Goal: Task Accomplishment & Management: Manage account settings

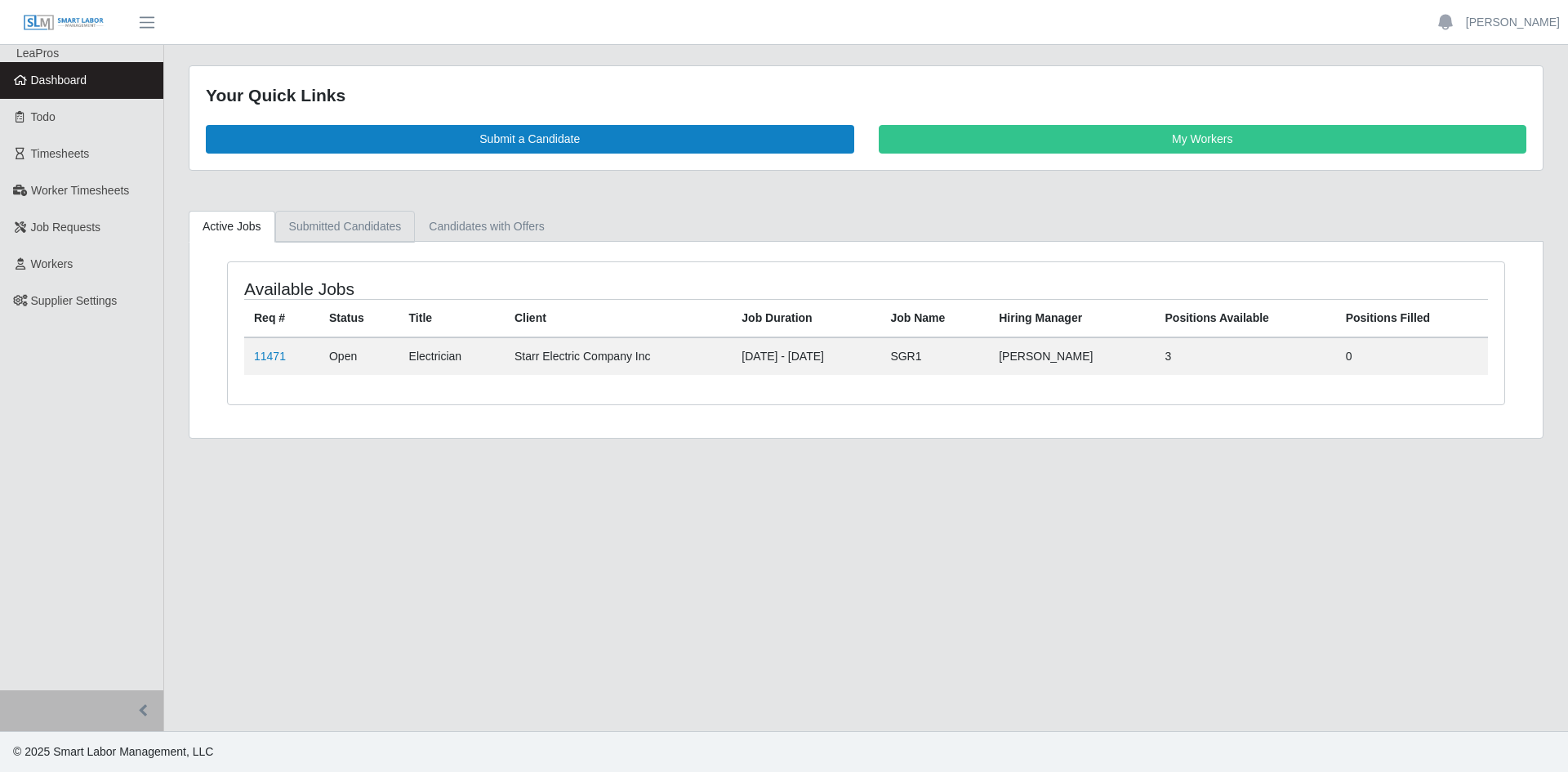
click at [356, 236] on link "Submitted Candidates" at bounding box center [345, 226] width 140 height 32
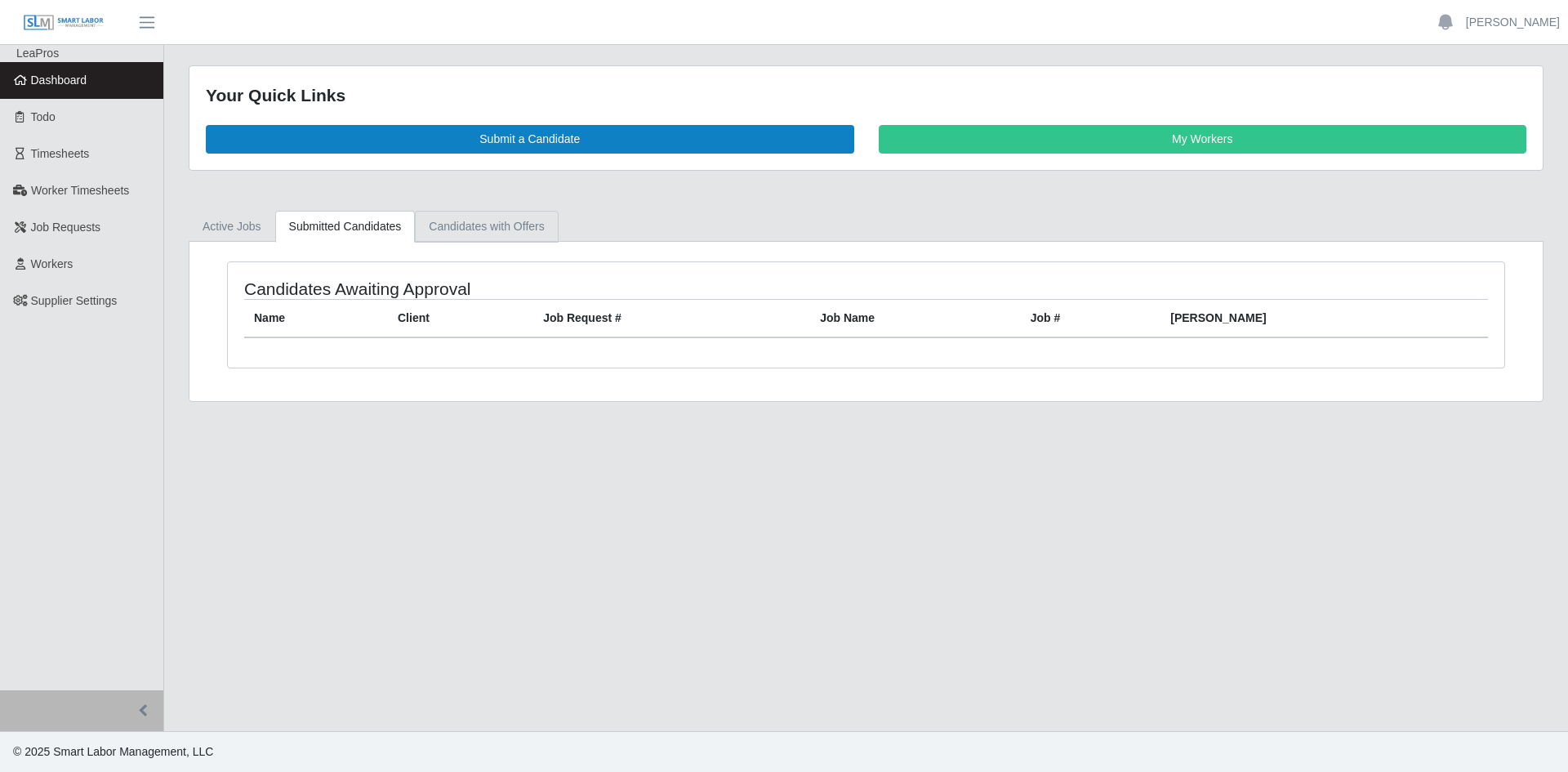
click at [536, 226] on link "Candidates with Offers" at bounding box center [486, 226] width 143 height 32
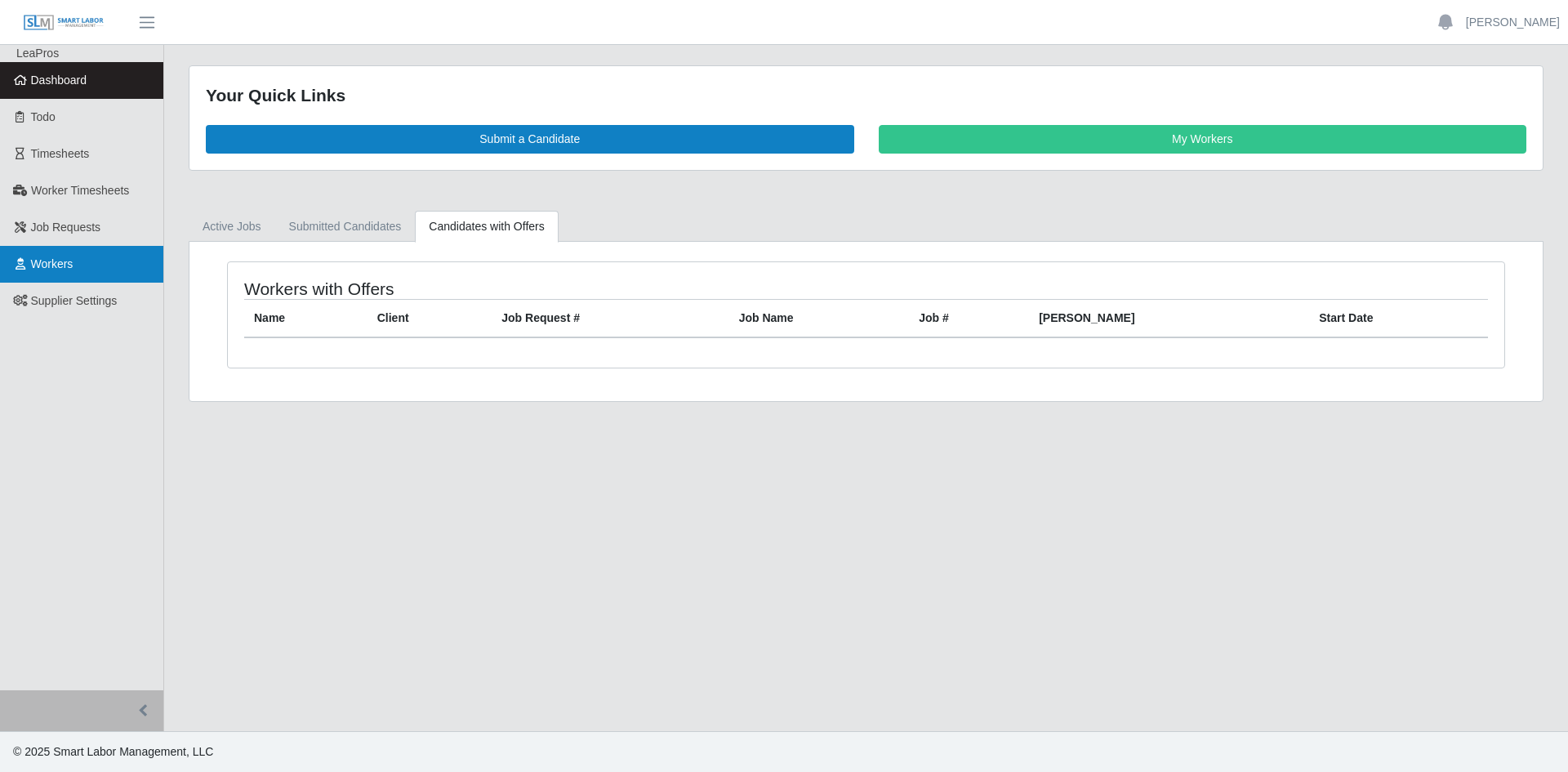
click at [61, 269] on span "Workers" at bounding box center [51, 264] width 42 height 13
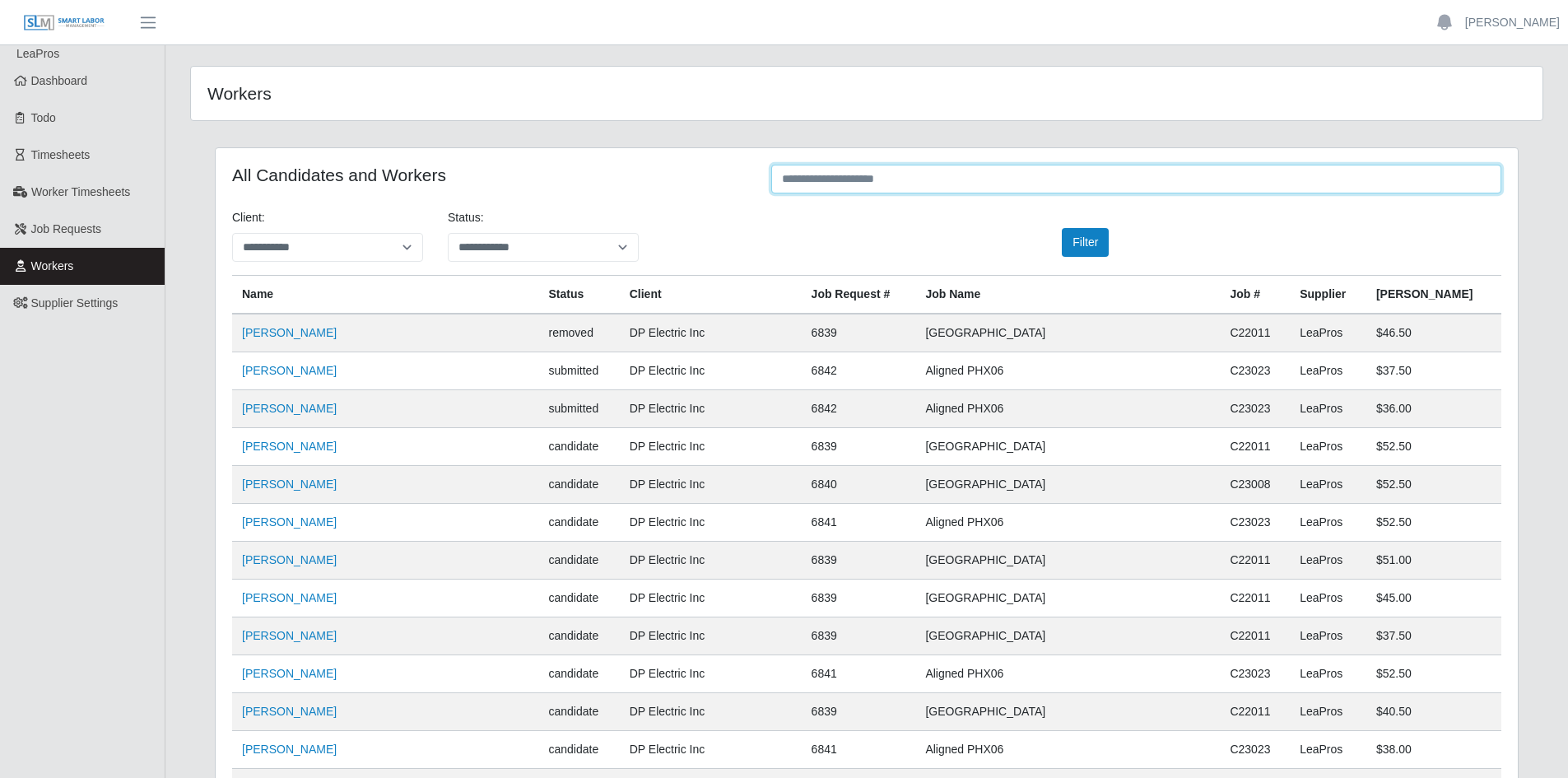
click at [825, 175] on input "text" at bounding box center [1136, 179] width 730 height 29
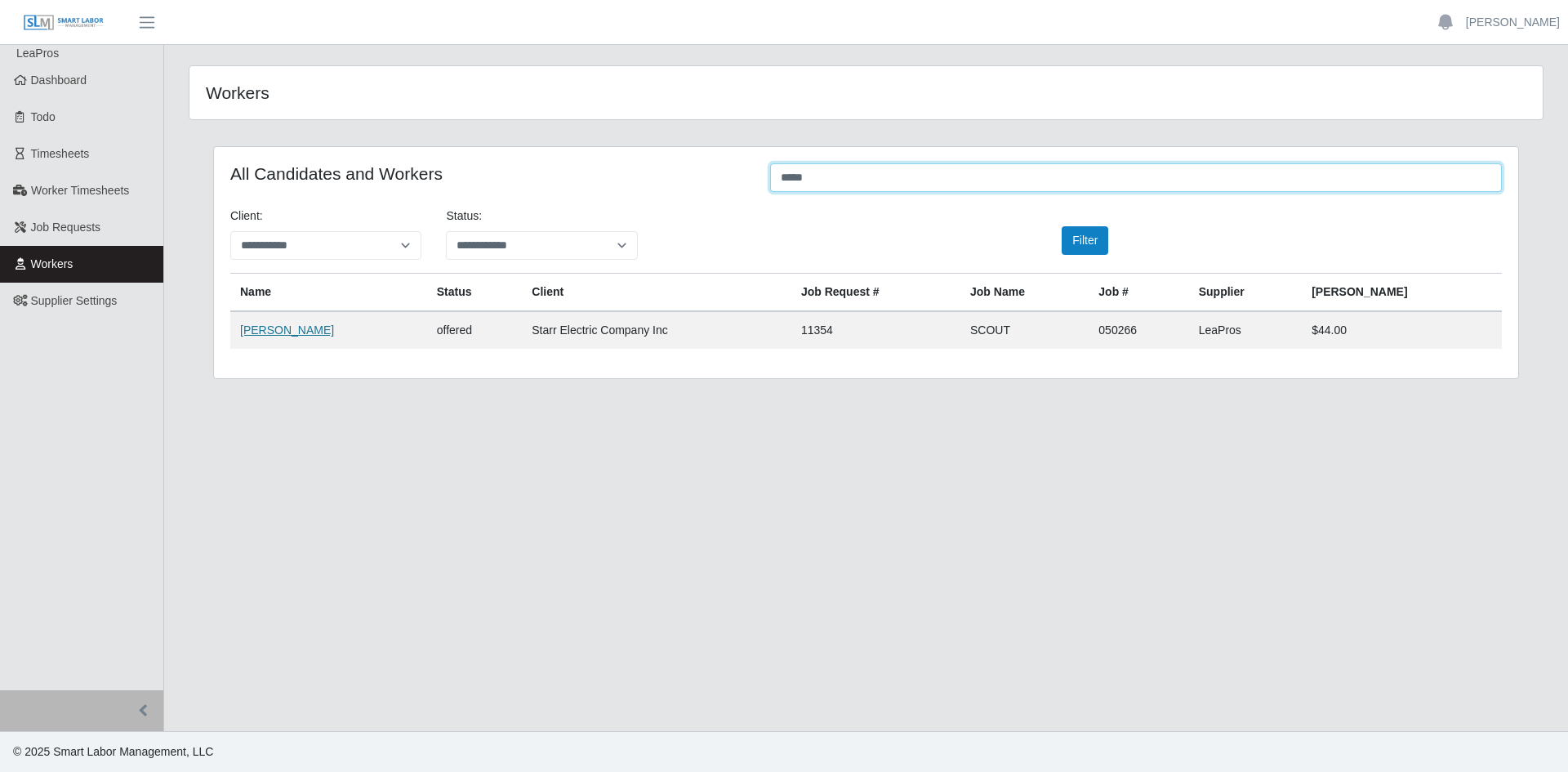
type input "*****"
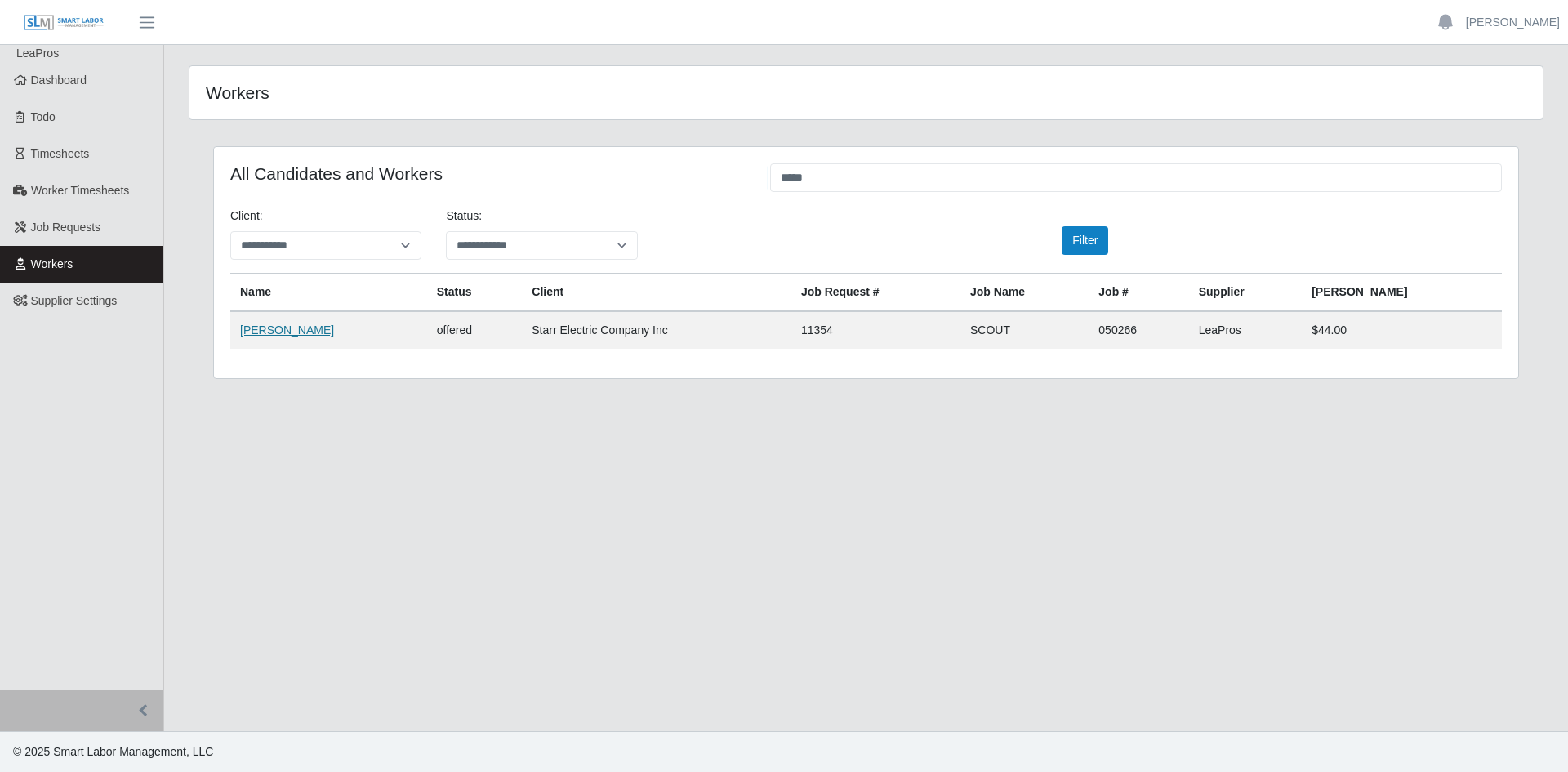
click at [257, 330] on link "Frank Brazell III" at bounding box center [287, 330] width 94 height 13
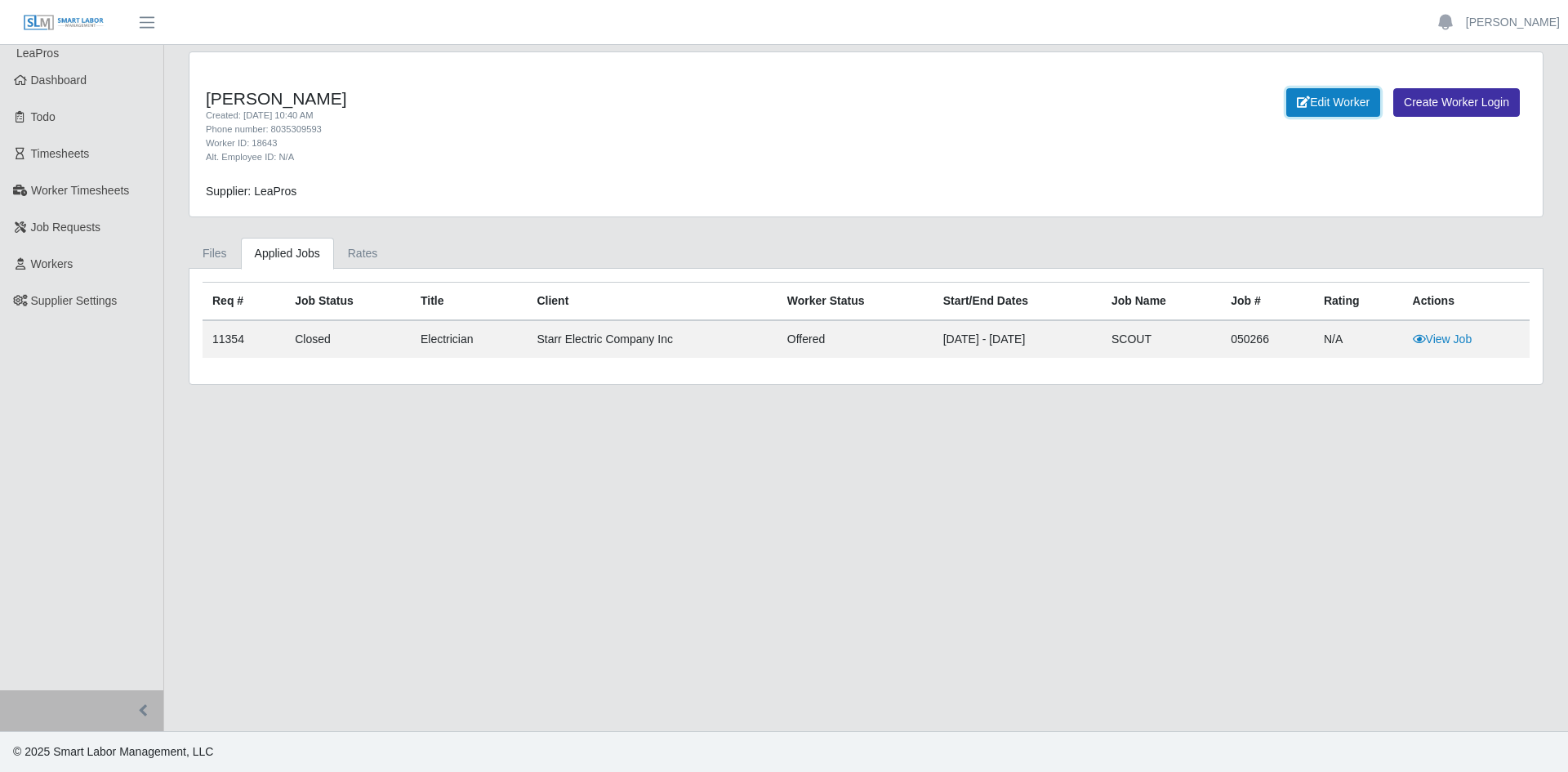
click at [1322, 104] on link "Edit Worker" at bounding box center [1333, 102] width 94 height 29
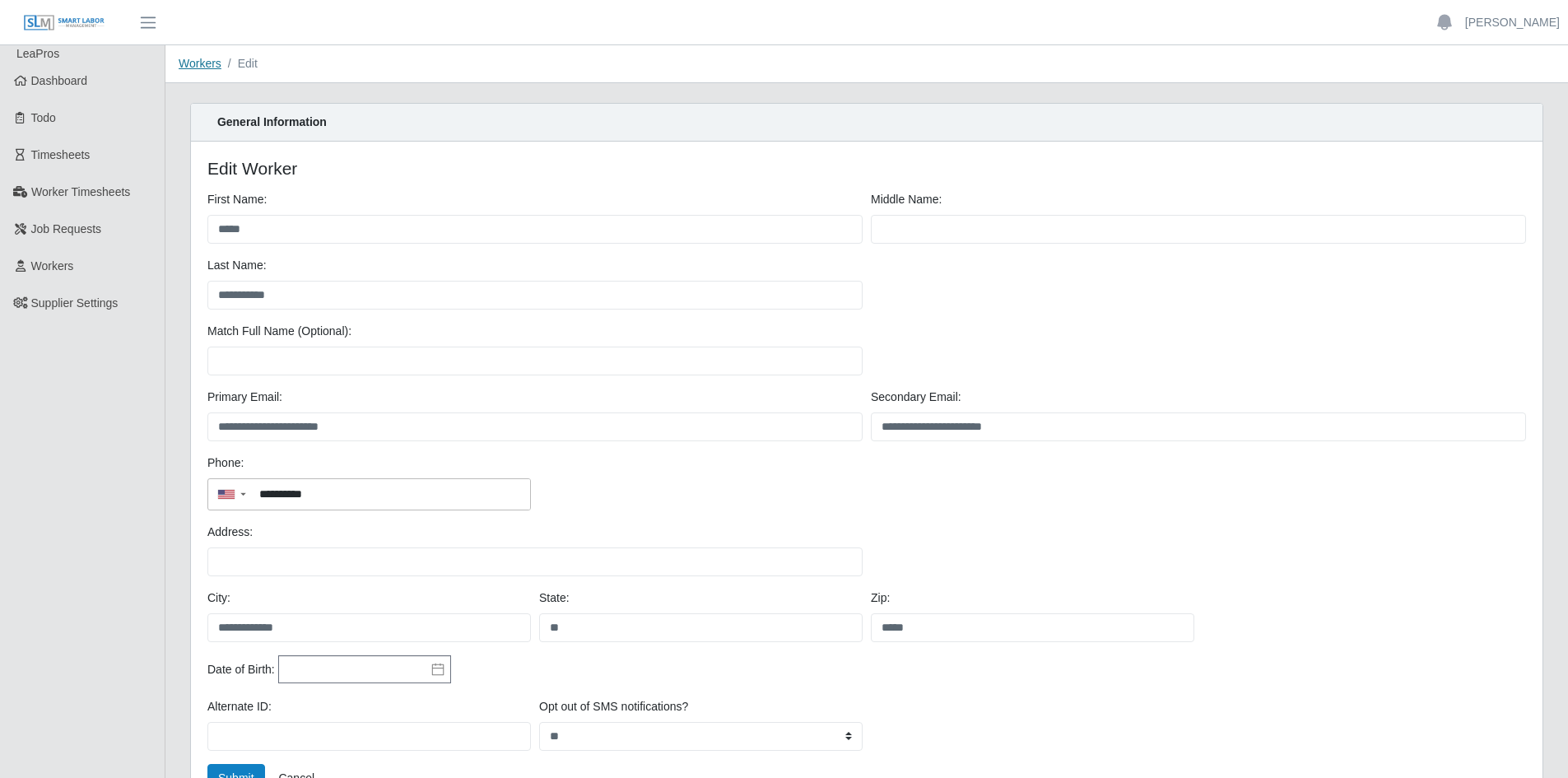
click at [198, 61] on link "Workers" at bounding box center [199, 63] width 42 height 13
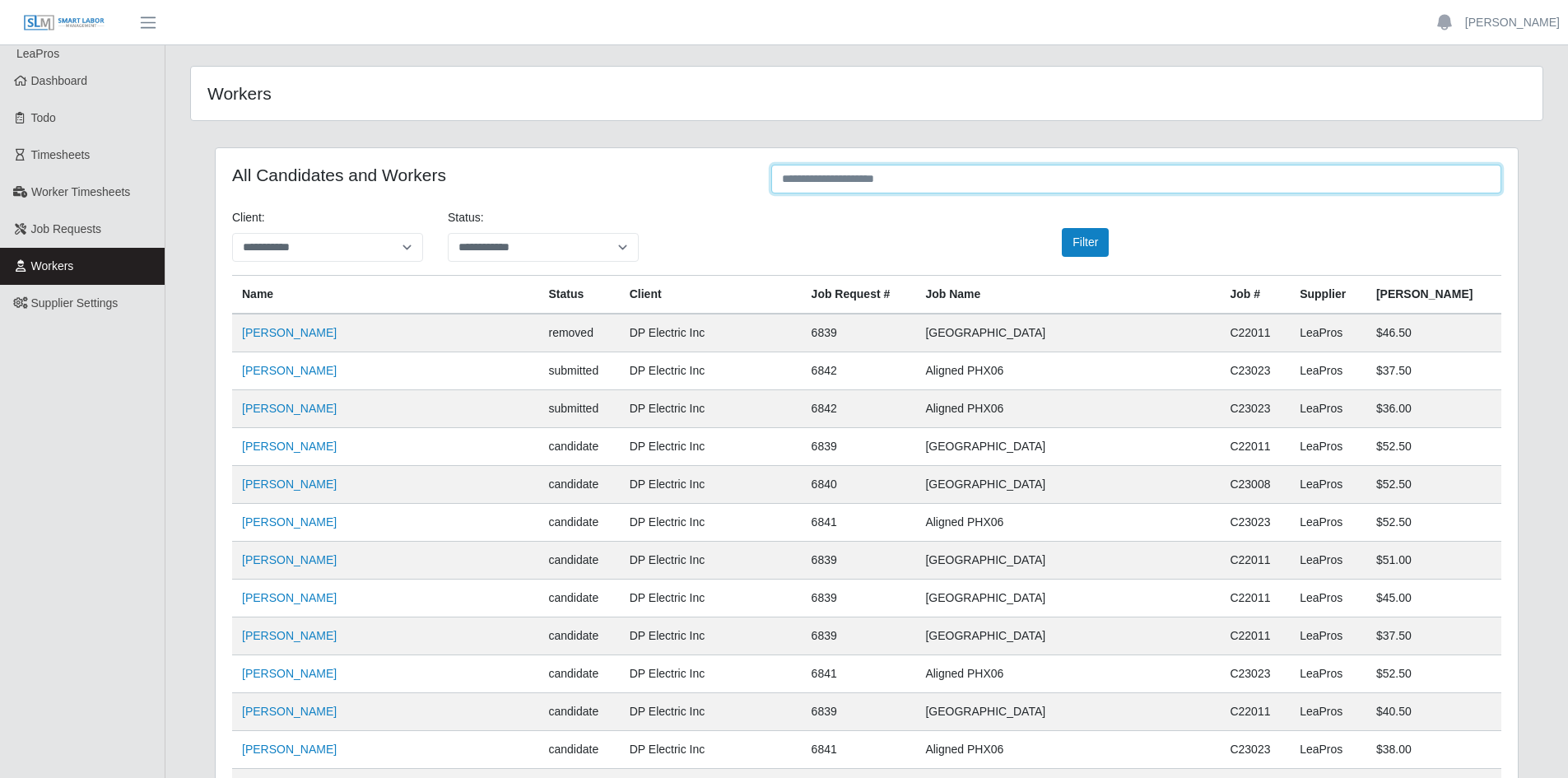
click at [898, 174] on input "text" at bounding box center [1136, 179] width 730 height 29
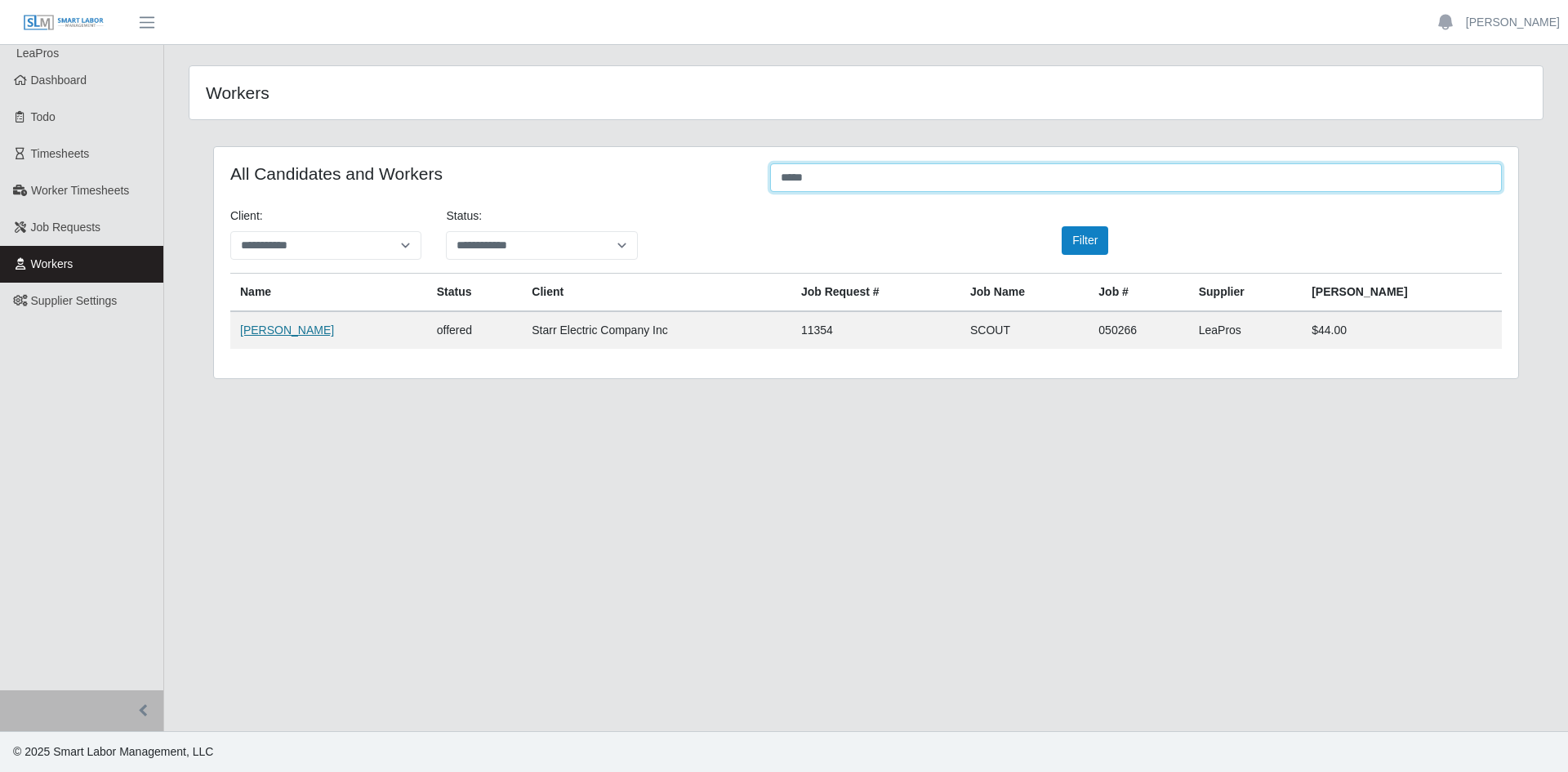
type input "*****"
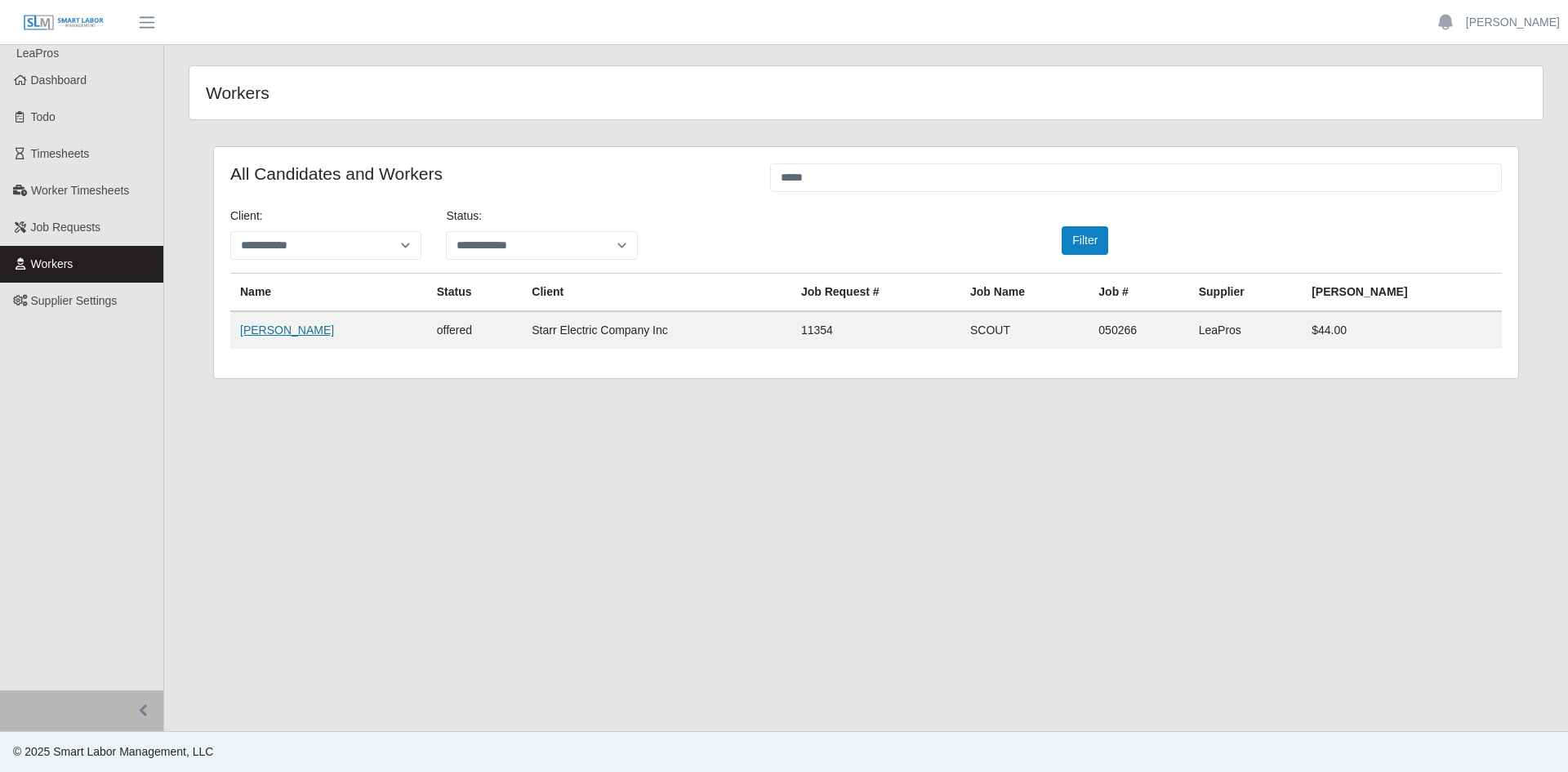
click at [283, 333] on link "[PERSON_NAME]" at bounding box center [287, 330] width 94 height 13
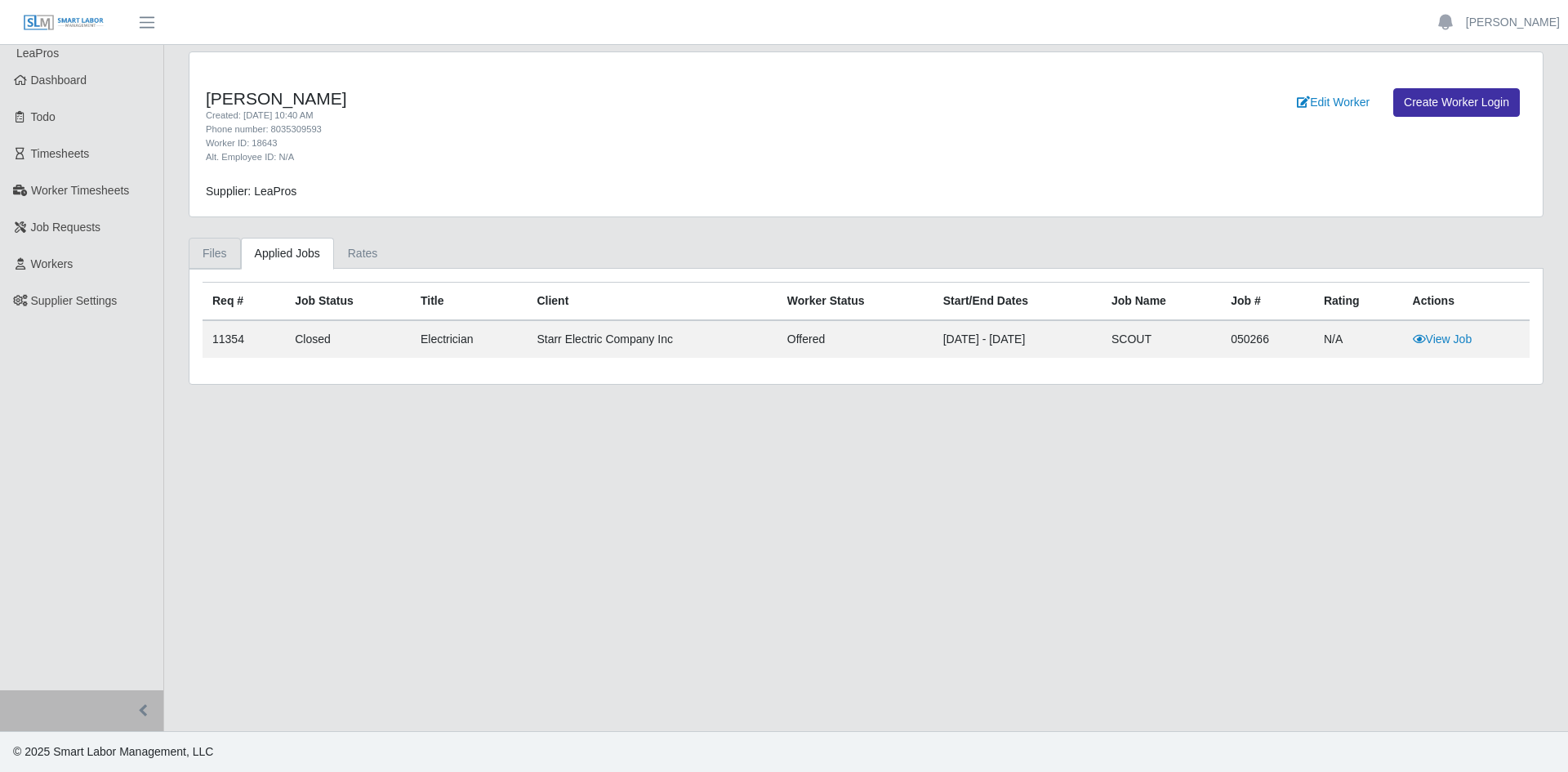
click at [220, 254] on link "Files" at bounding box center [215, 254] width 52 height 32
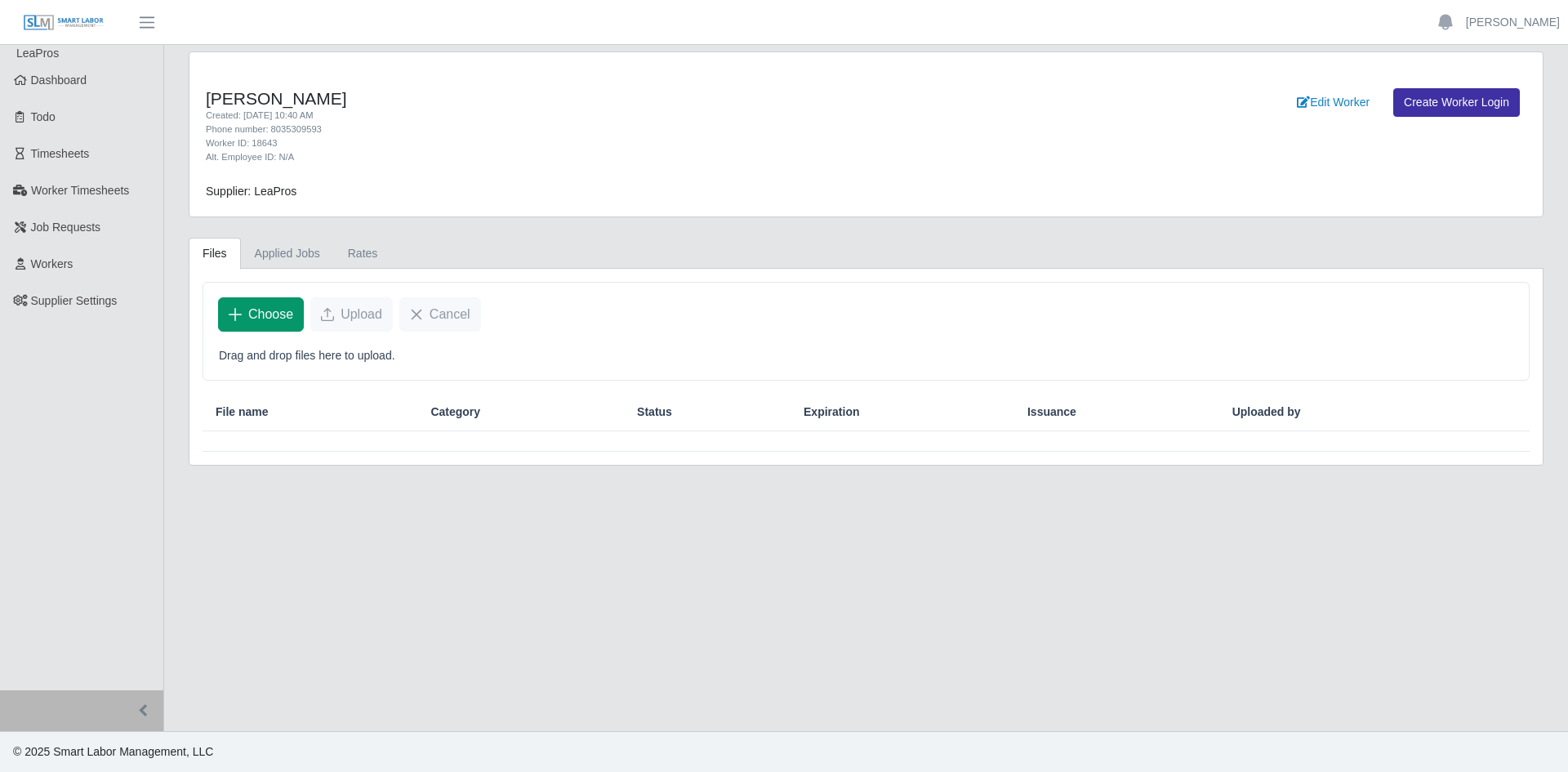
click at [252, 317] on span "Choose" at bounding box center [270, 314] width 45 height 20
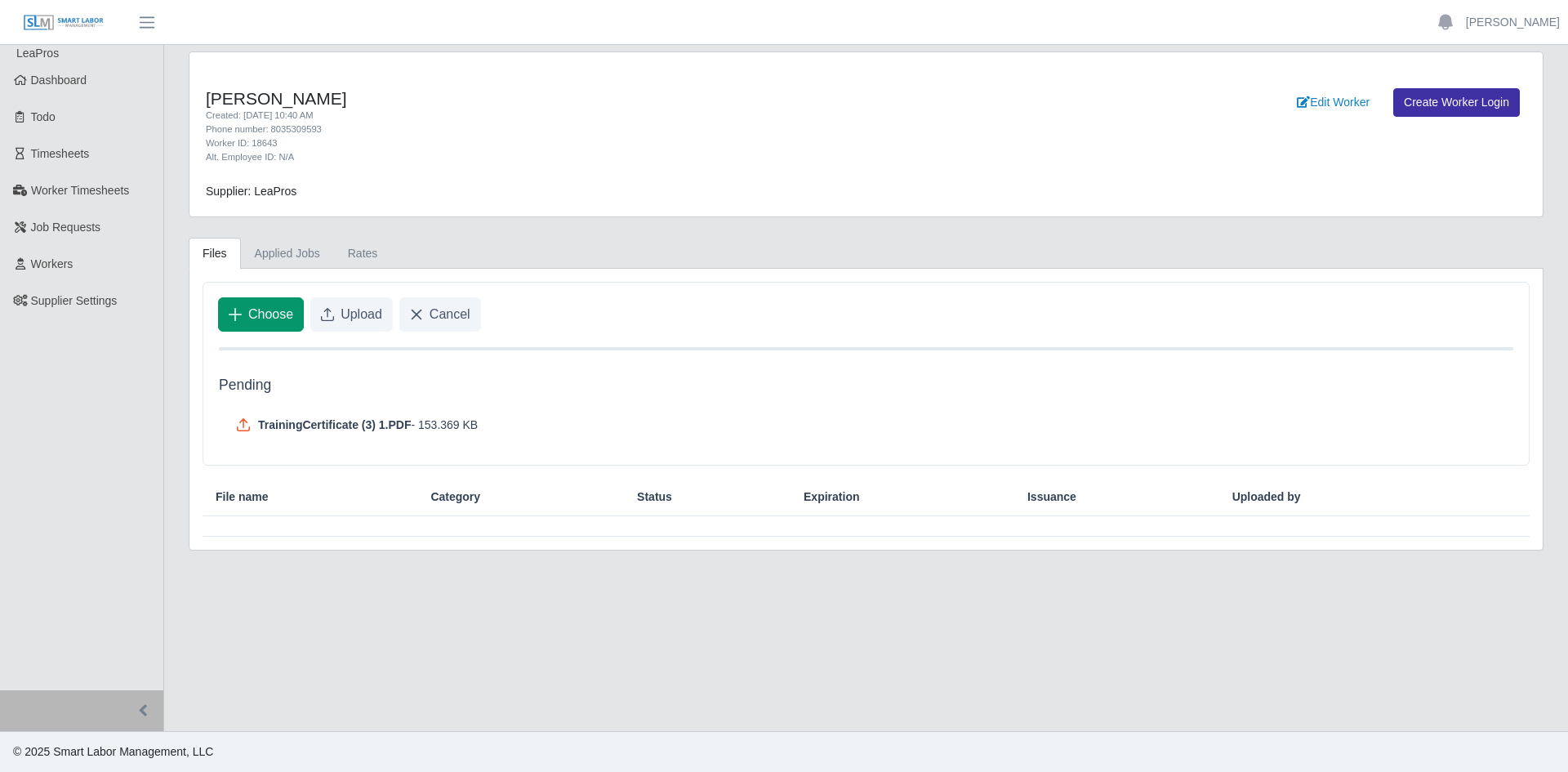
click at [283, 313] on span "Choose" at bounding box center [270, 314] width 45 height 20
click at [258, 313] on span "Choose" at bounding box center [270, 314] width 45 height 20
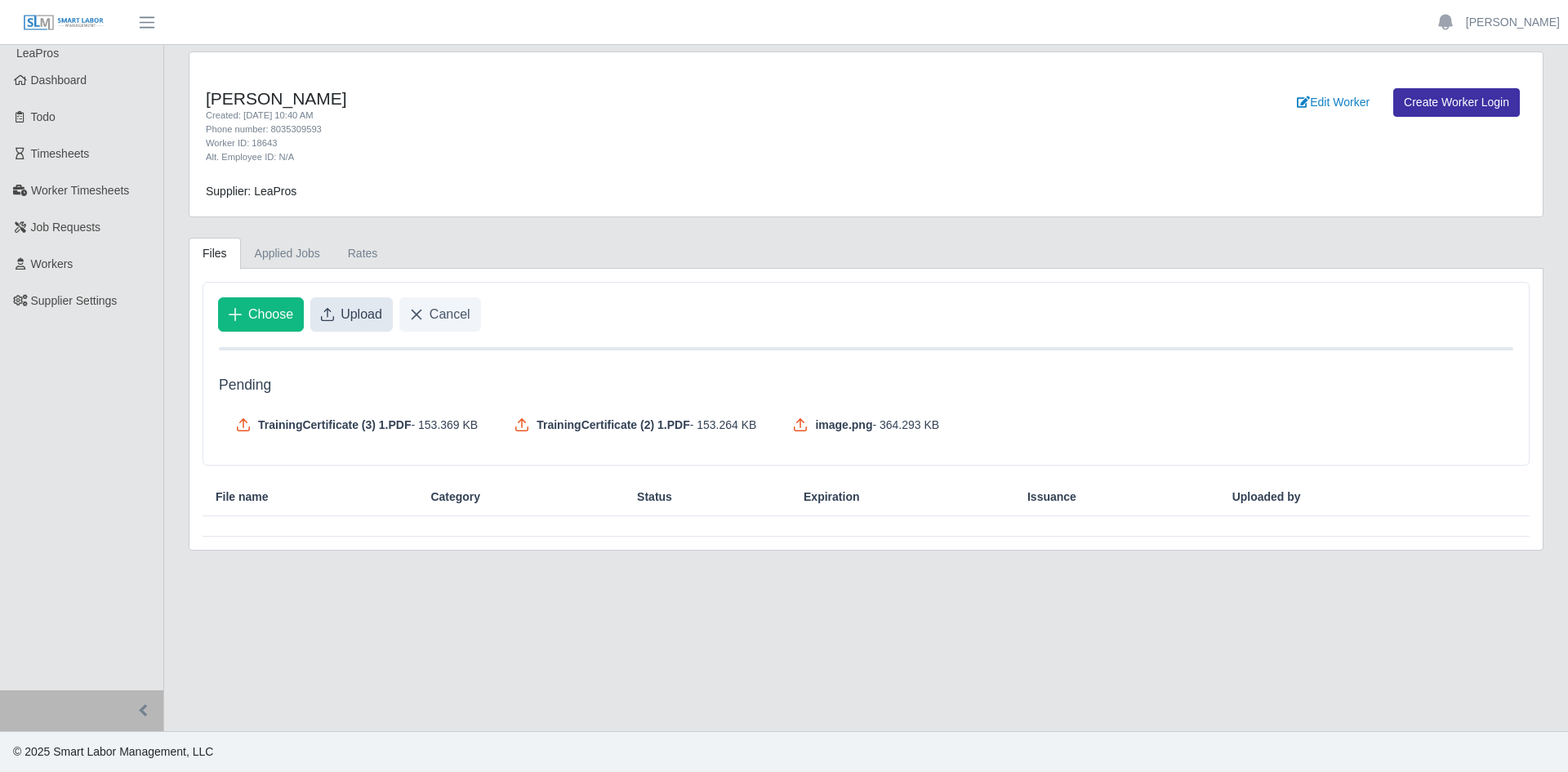
click at [357, 323] on span "Upload" at bounding box center [361, 314] width 42 height 20
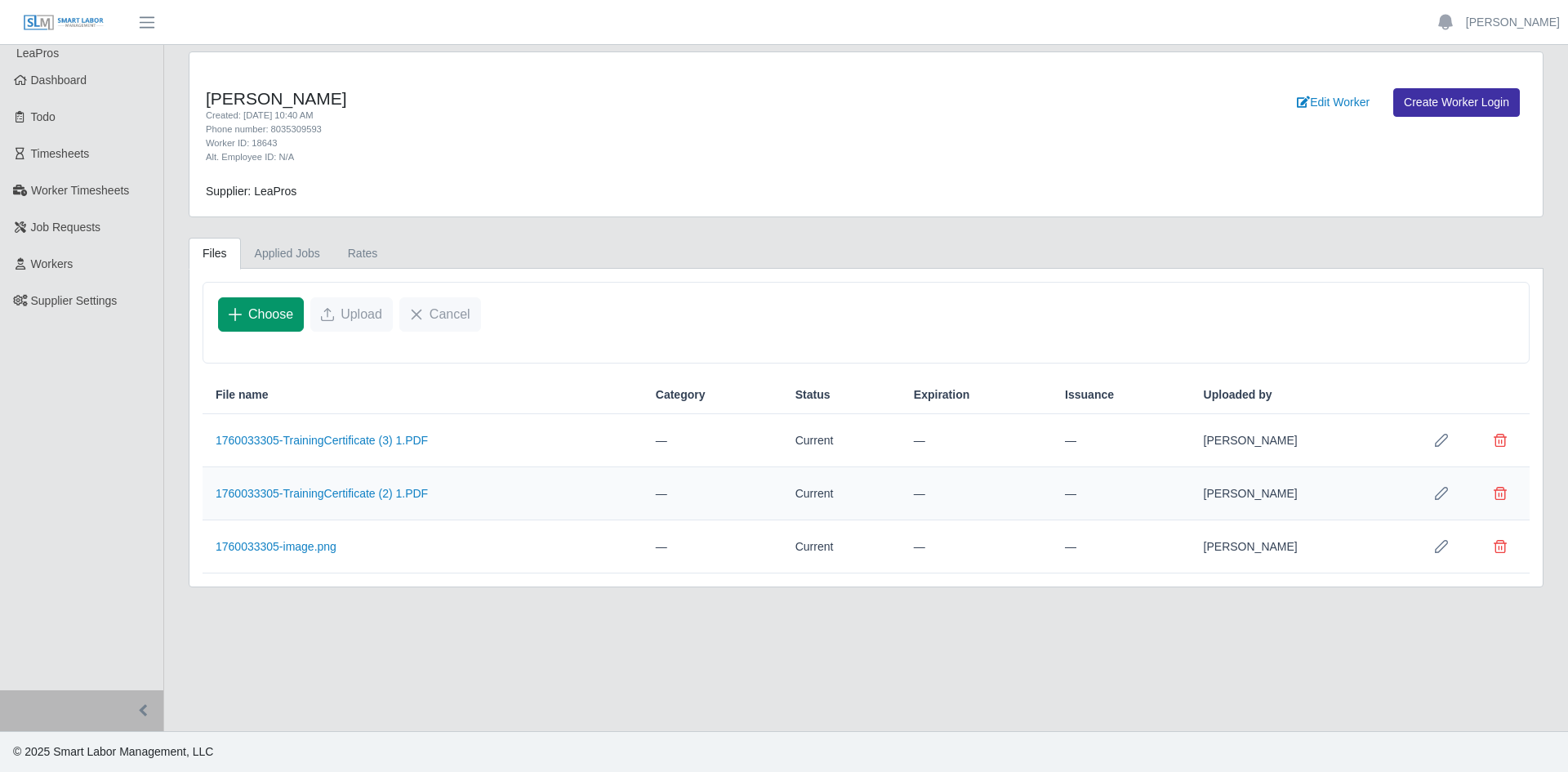
click at [254, 313] on span "Choose" at bounding box center [270, 314] width 45 height 20
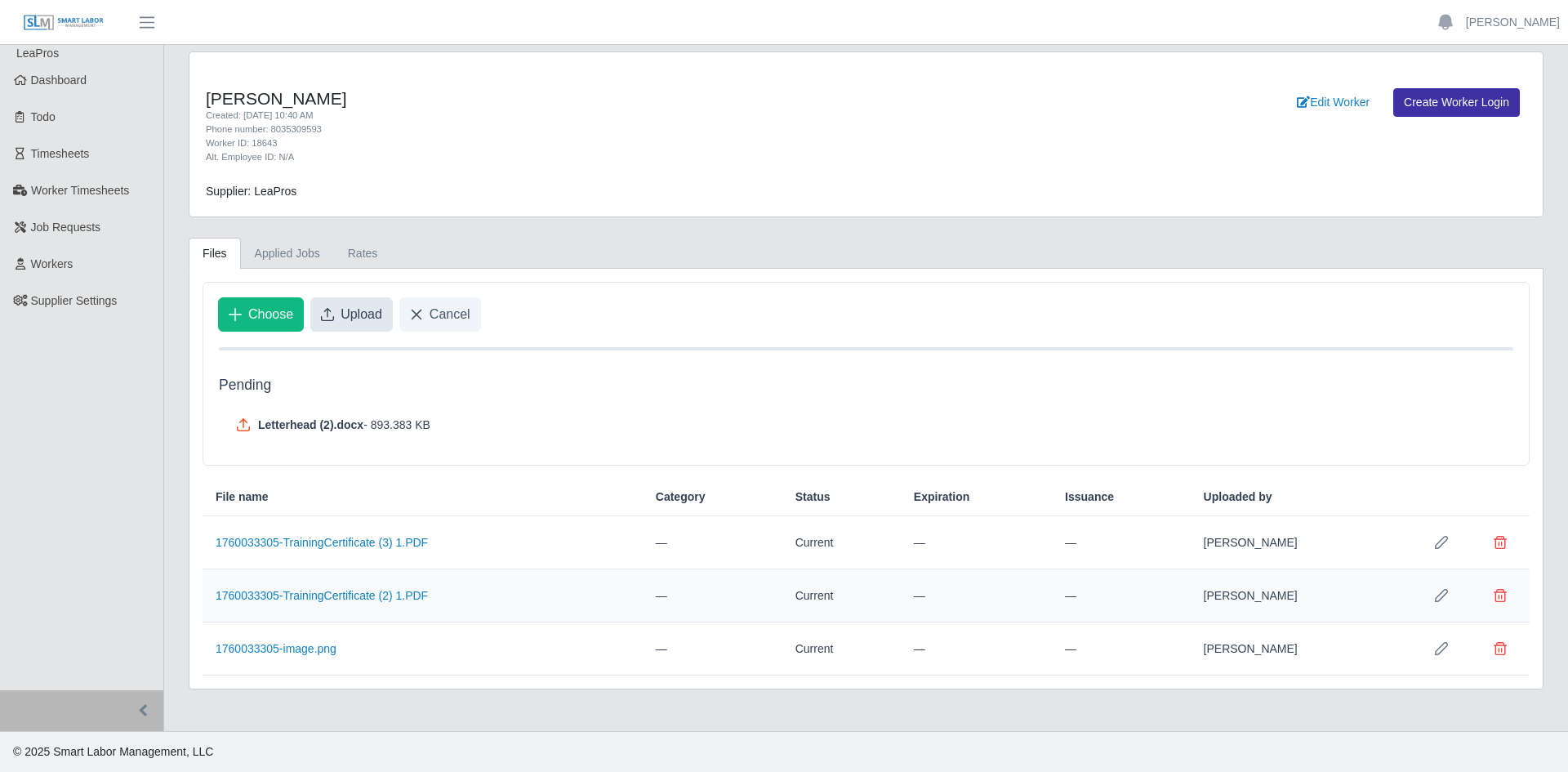
click at [366, 316] on span "Upload" at bounding box center [361, 314] width 42 height 20
